Goal: Navigation & Orientation: Find specific page/section

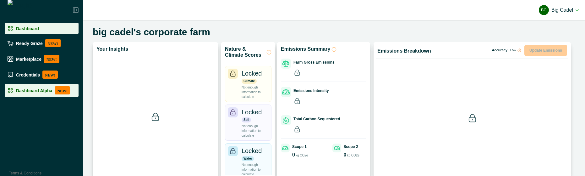
click at [51, 90] on div "Dashboard Alpha NEW!" at bounding box center [41, 90] width 69 height 8
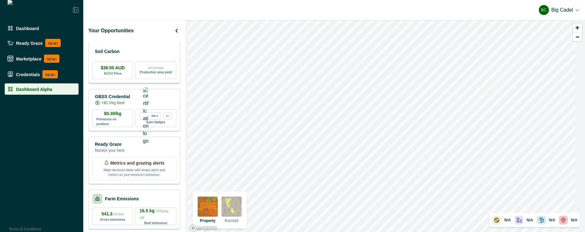
click at [120, 50] on p "Soil Carbon" at bounding box center [107, 51] width 25 height 7
click at [144, 51] on div "Soil Carbon" at bounding box center [134, 51] width 84 height 13
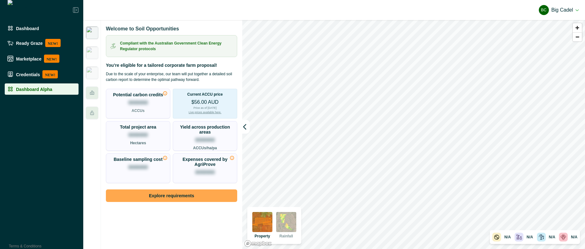
click at [176, 194] on button "Explore requirements" at bounding box center [171, 196] width 131 height 13
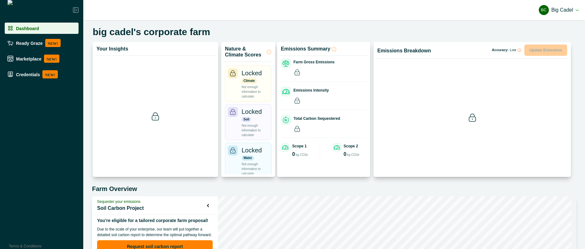
click at [553, 10] on button "BC Big Cadel" at bounding box center [558, 10] width 40 height 15
click at [544, 28] on button "Sign out" at bounding box center [543, 28] width 70 height 10
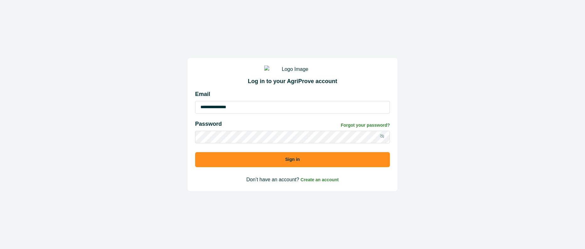
click at [252, 163] on button "Sign in" at bounding box center [292, 159] width 195 height 15
